Goal: Task Accomplishment & Management: Manage account settings

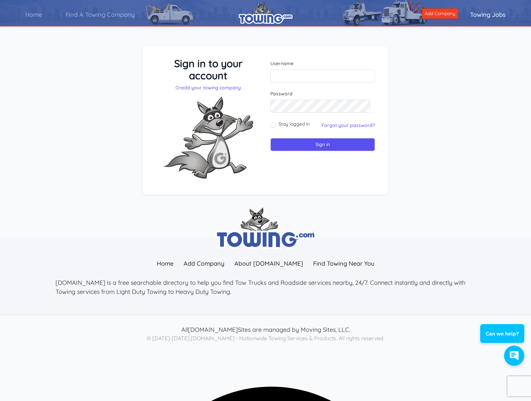
scroll to position [438, 0]
click at [306, 74] on input "text" at bounding box center [322, 76] width 105 height 13
paste input "shawn@silverlakeauto.com"
type input "shawn@silverlakeauto.com"
click at [321, 141] on input "Sign in" at bounding box center [322, 144] width 105 height 13
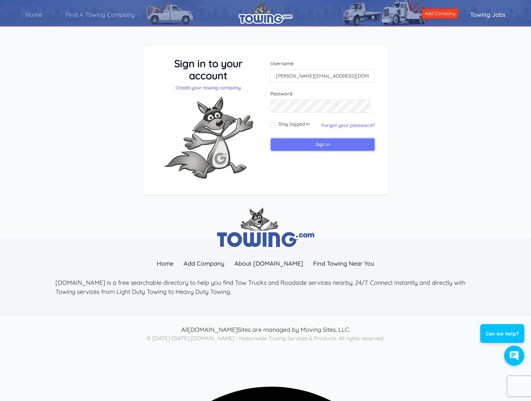
click at [321, 147] on input "Sign in" at bounding box center [322, 144] width 105 height 13
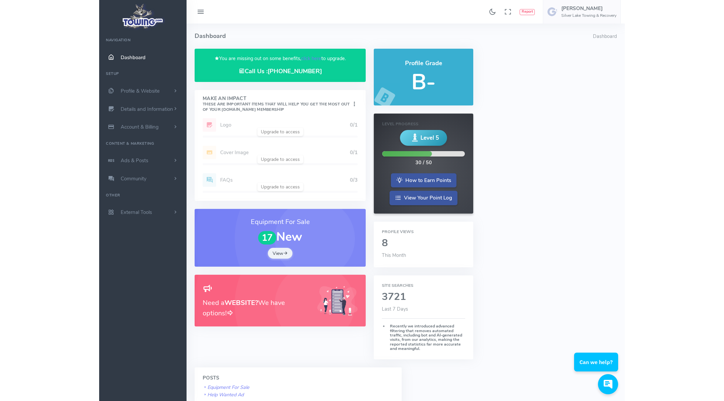
scroll to position [438, 0]
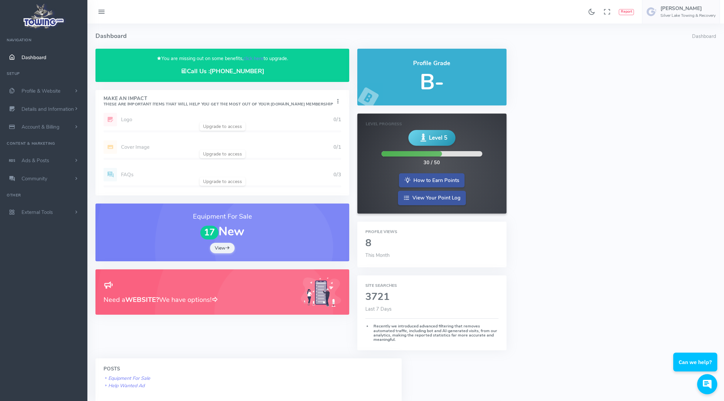
click at [42, 17] on img at bounding box center [43, 16] width 45 height 29
click at [36, 92] on span "Profile & Website" at bounding box center [41, 91] width 39 height 7
click at [37, 103] on link "Homepage Content" at bounding box center [52, 103] width 71 height 13
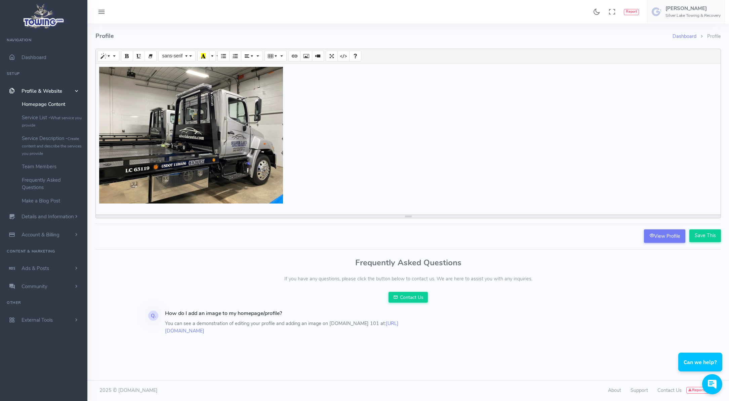
scroll to position [438, 0]
click at [44, 118] on link "Service List - What service you provide" at bounding box center [52, 121] width 71 height 21
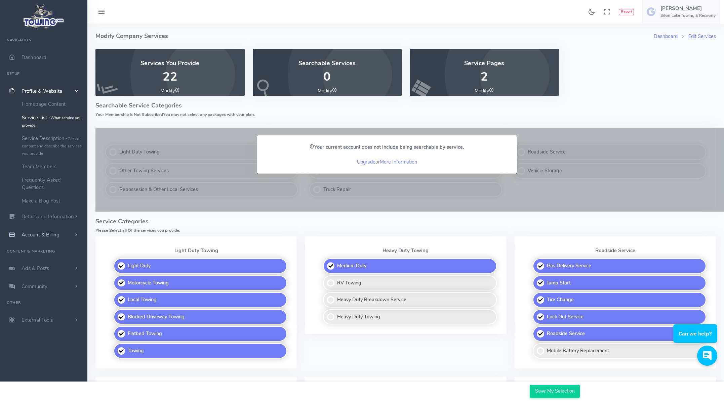
click at [44, 236] on span "Account & Billing" at bounding box center [41, 235] width 38 height 7
click at [36, 139] on link "Update Payment" at bounding box center [52, 139] width 71 height 13
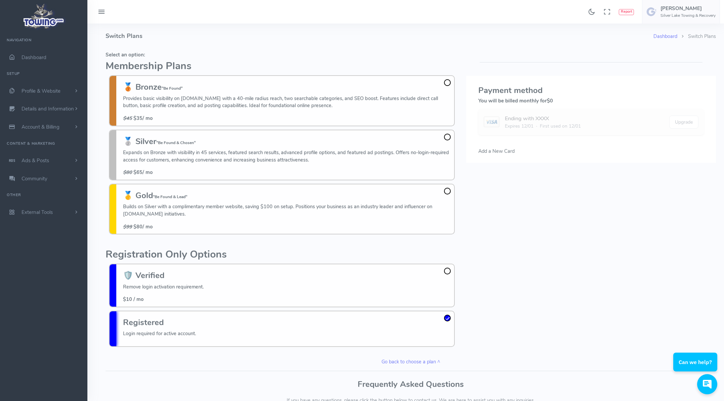
scroll to position [438, 0]
click at [30, 183] on link "Community" at bounding box center [43, 179] width 87 height 18
click at [39, 234] on span "External Tools" at bounding box center [37, 237] width 31 height 7
click at [32, 62] on link "Dashboard" at bounding box center [43, 57] width 87 height 18
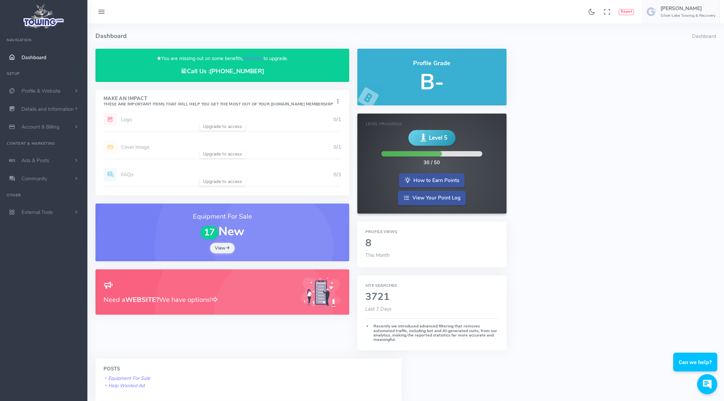
click at [37, 22] on img at bounding box center [43, 16] width 45 height 29
